Goal: Transaction & Acquisition: Purchase product/service

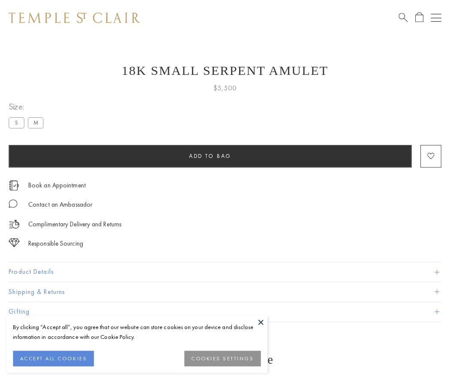
scroll to position [11, 0]
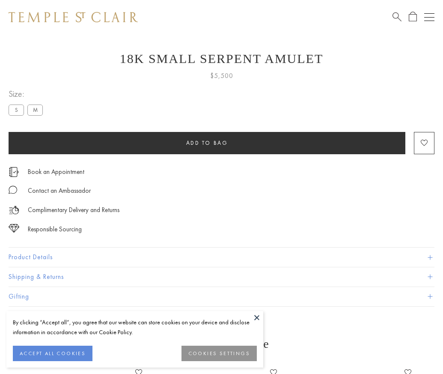
click at [207, 143] on span "Add to bag" at bounding box center [207, 142] width 42 height 7
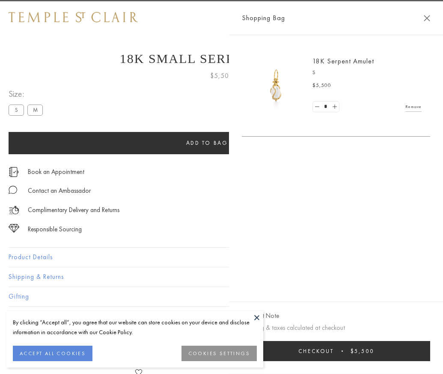
click at [430, 357] on button "Checkout $5,500" at bounding box center [336, 351] width 188 height 20
